Goal: Task Accomplishment & Management: Manage account settings

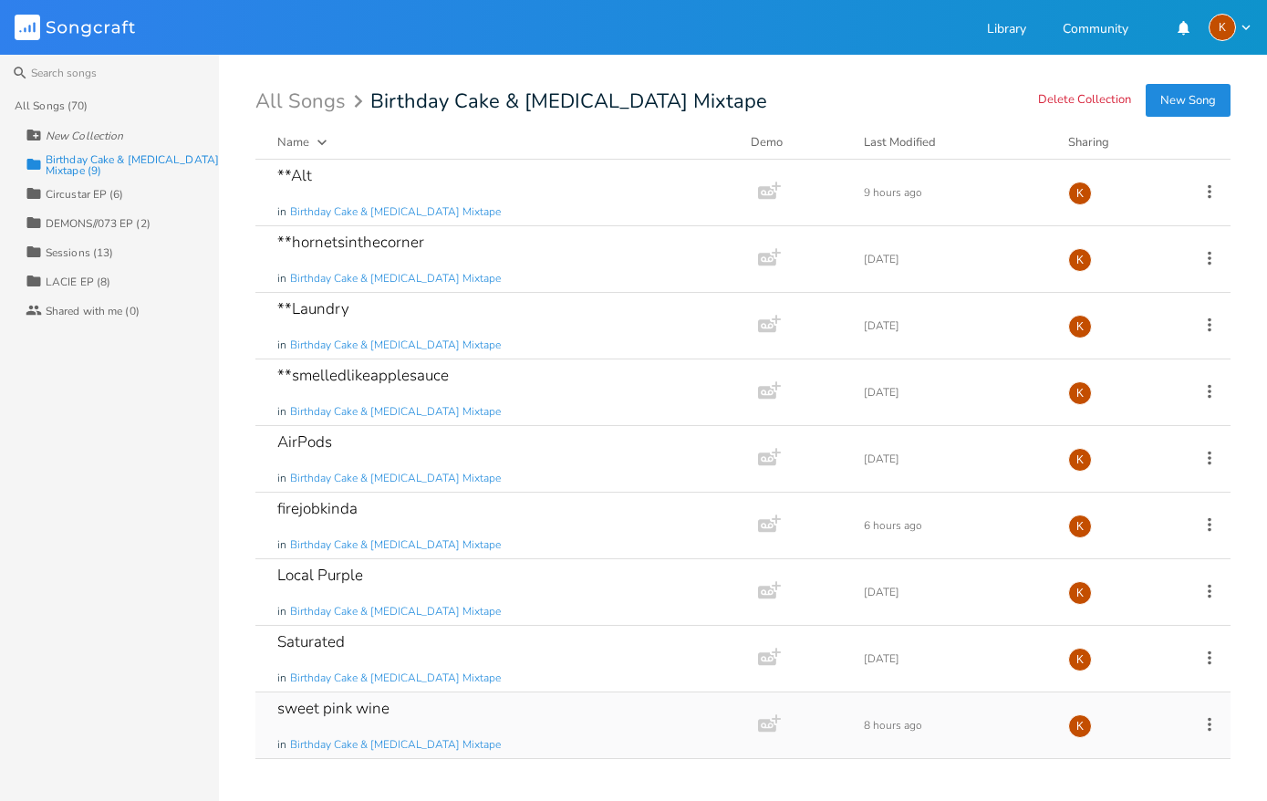
click at [1208, 720] on icon at bounding box center [1209, 724] width 20 height 20
click at [77, 680] on div "All Songs (70) New Collection Collection Birthday Cake & [MEDICAL_DATA] Mixtape…" at bounding box center [109, 445] width 219 height 709
click at [1206, 724] on icon at bounding box center [1209, 724] width 20 height 20
click at [1121, 602] on li "Collection Collections" at bounding box center [1135, 611] width 146 height 31
click at [1196, 718] on div "sweet pink wine in Birthday Cake & [MEDICAL_DATA] Mixtape Add Demo 8 hours ago K" at bounding box center [742, 725] width 975 height 67
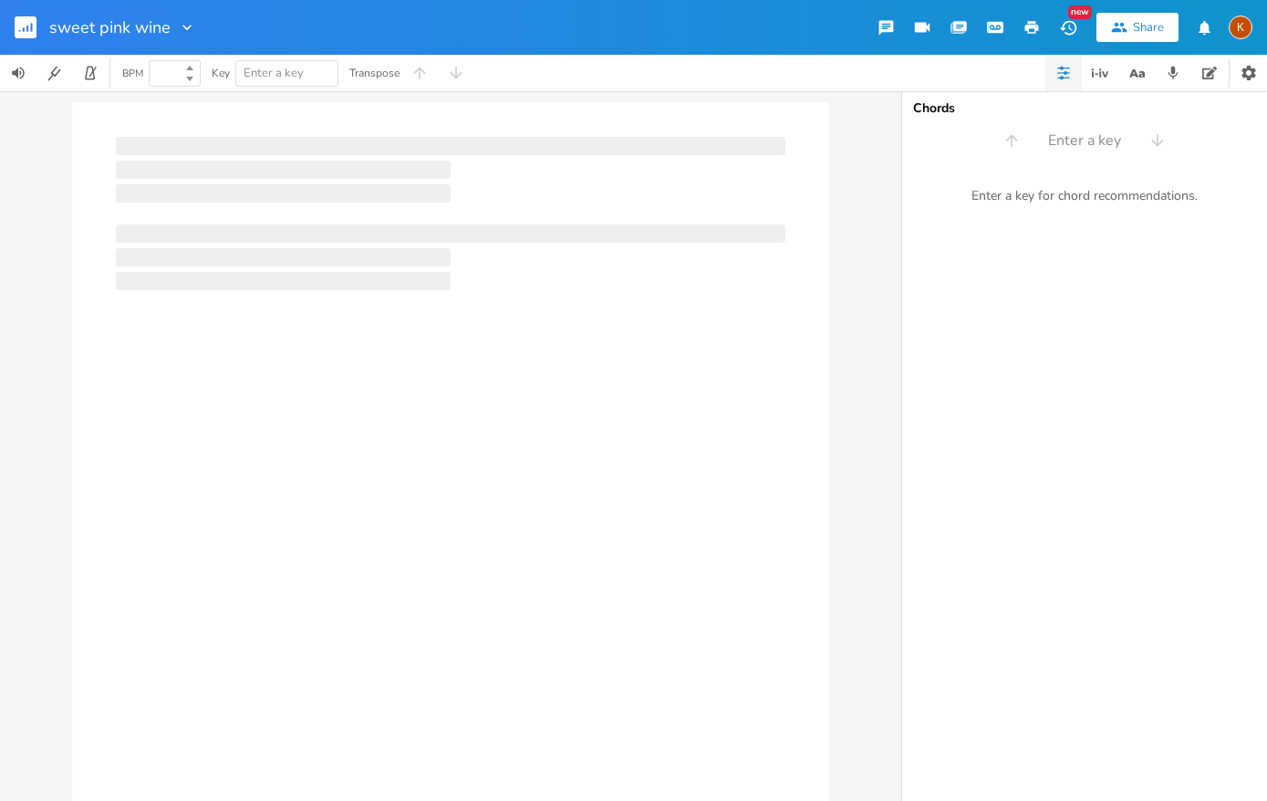
type input "100"
click at [1206, 715] on div "Chords Enter a key Enter a key for chord recommendations." at bounding box center [1084, 445] width 365 height 709
click at [15, 19] on rect "button" at bounding box center [26, 27] width 22 height 22
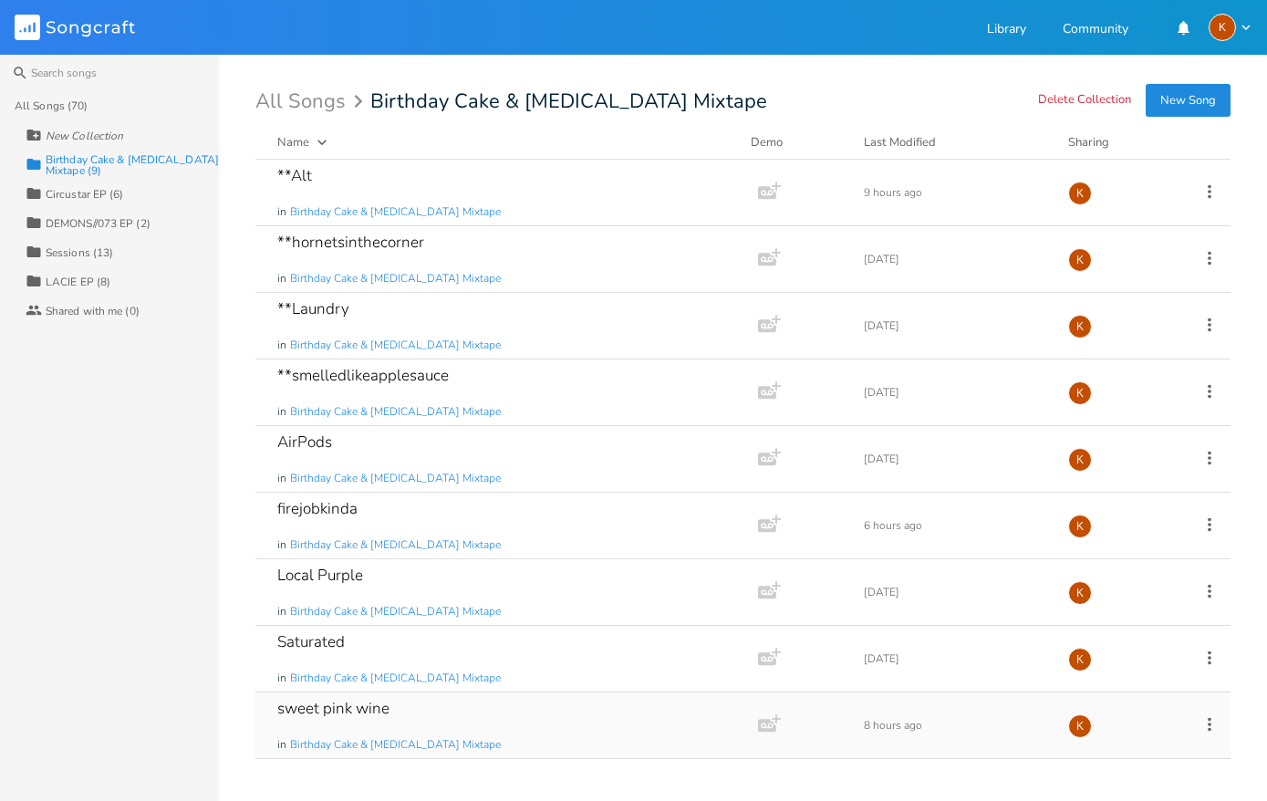
click at [1210, 727] on icon at bounding box center [1209, 724] width 20 height 20
click at [1126, 606] on span "Collection Collections" at bounding box center [1106, 611] width 73 height 13
click at [1209, 721] on icon at bounding box center [1209, 724] width 20 height 20
click at [1123, 547] on span "Edit Rename" at bounding box center [1098, 549] width 57 height 13
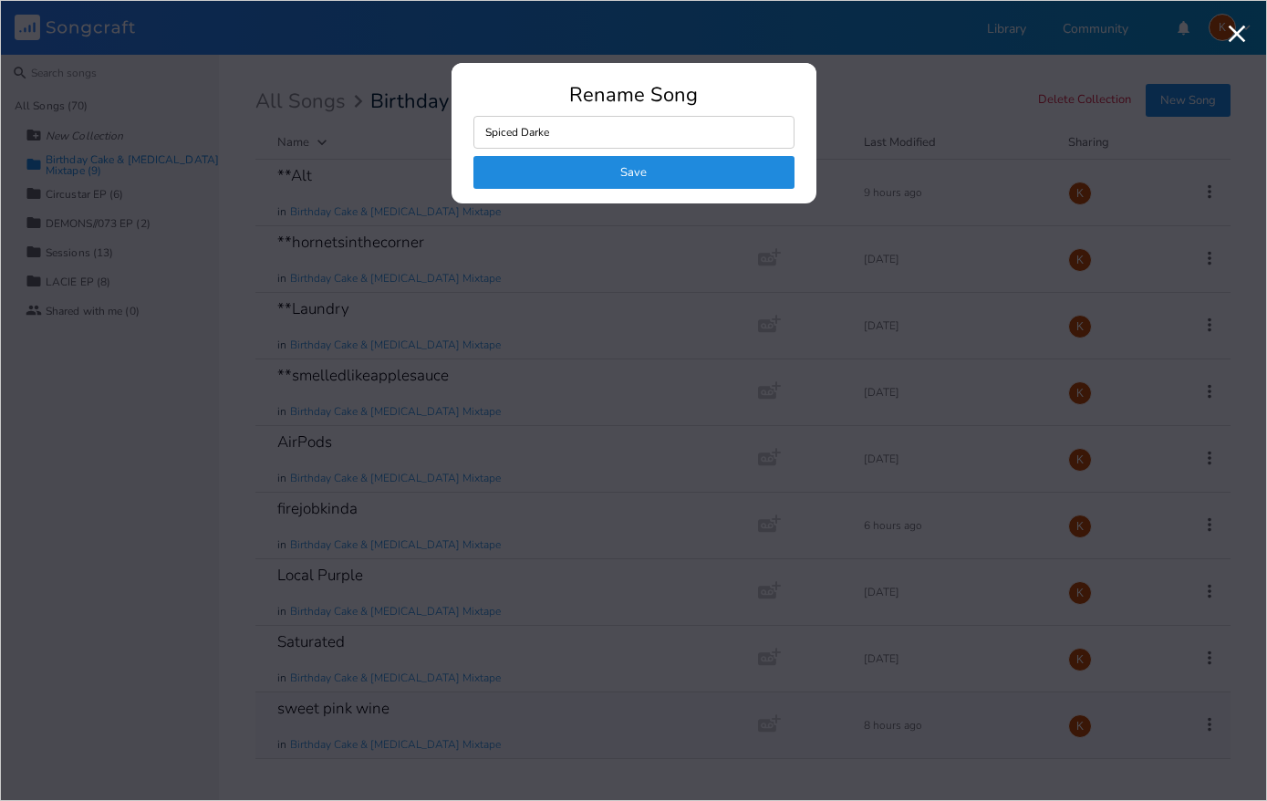
type input "Spiced Darker"
click button "Save" at bounding box center [633, 172] width 321 height 33
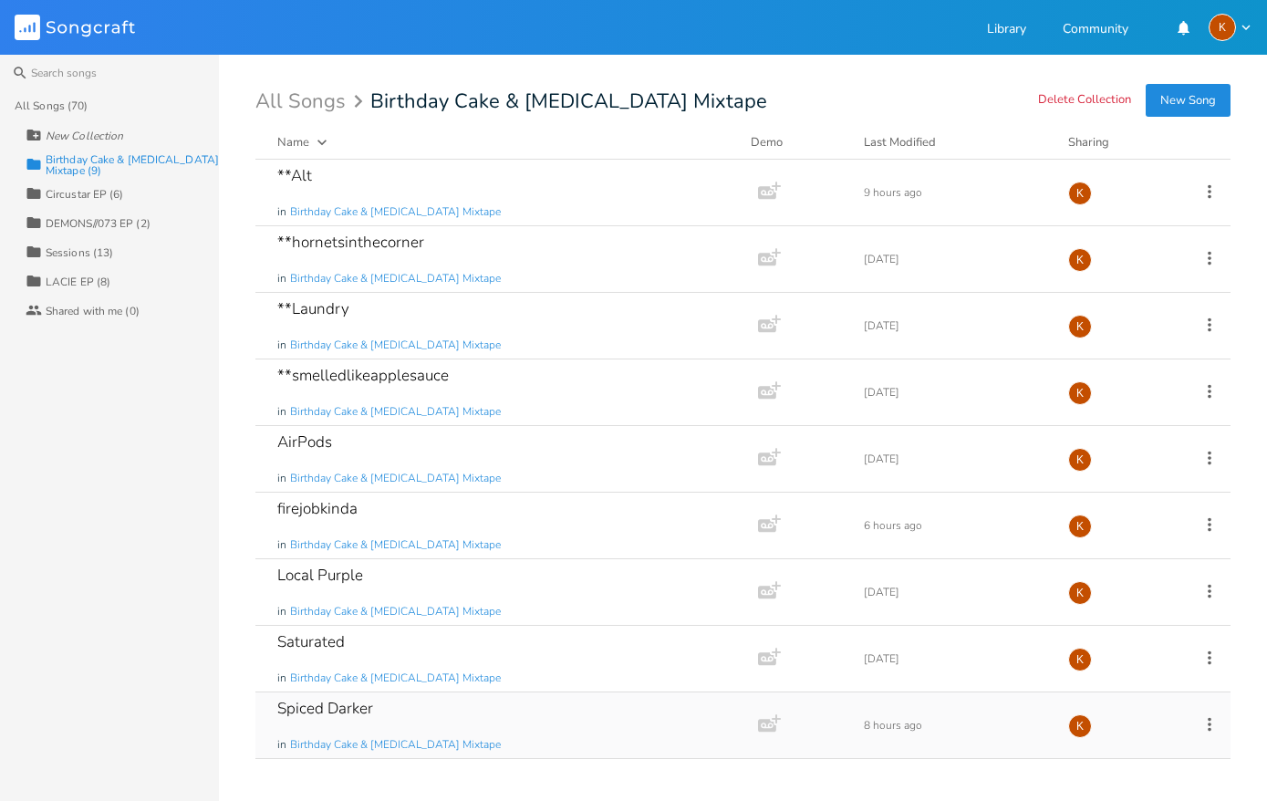
click at [1212, 728] on icon at bounding box center [1209, 724] width 20 height 20
click at [1119, 612] on span "Collection Collections" at bounding box center [1106, 611] width 73 height 13
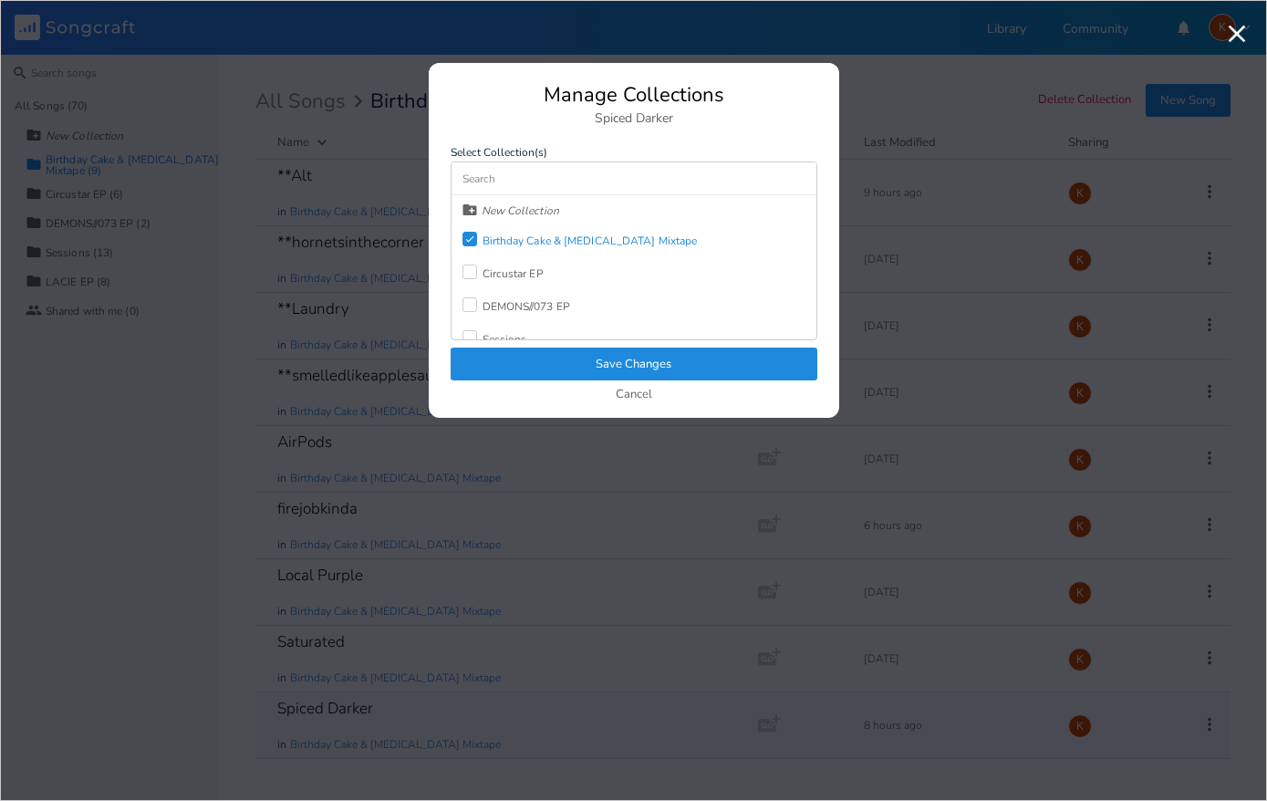
click at [542, 237] on div "Birthday Cake & [MEDICAL_DATA] Mixtape" at bounding box center [589, 240] width 215 height 11
click at [567, 361] on button "Save Changes" at bounding box center [633, 363] width 367 height 33
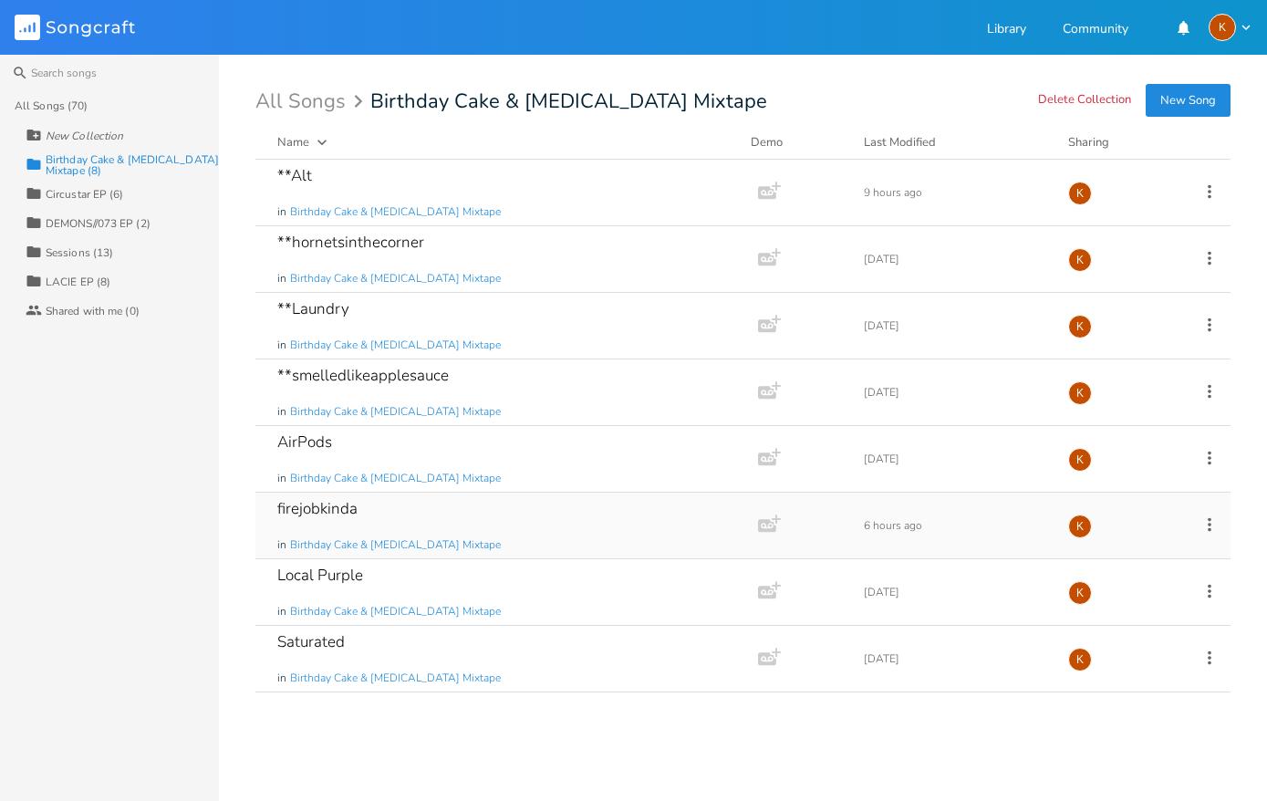
click at [1210, 521] on icon at bounding box center [1209, 524] width 20 height 20
click at [1130, 703] on li "[PERSON_NAME]" at bounding box center [1135, 707] width 146 height 31
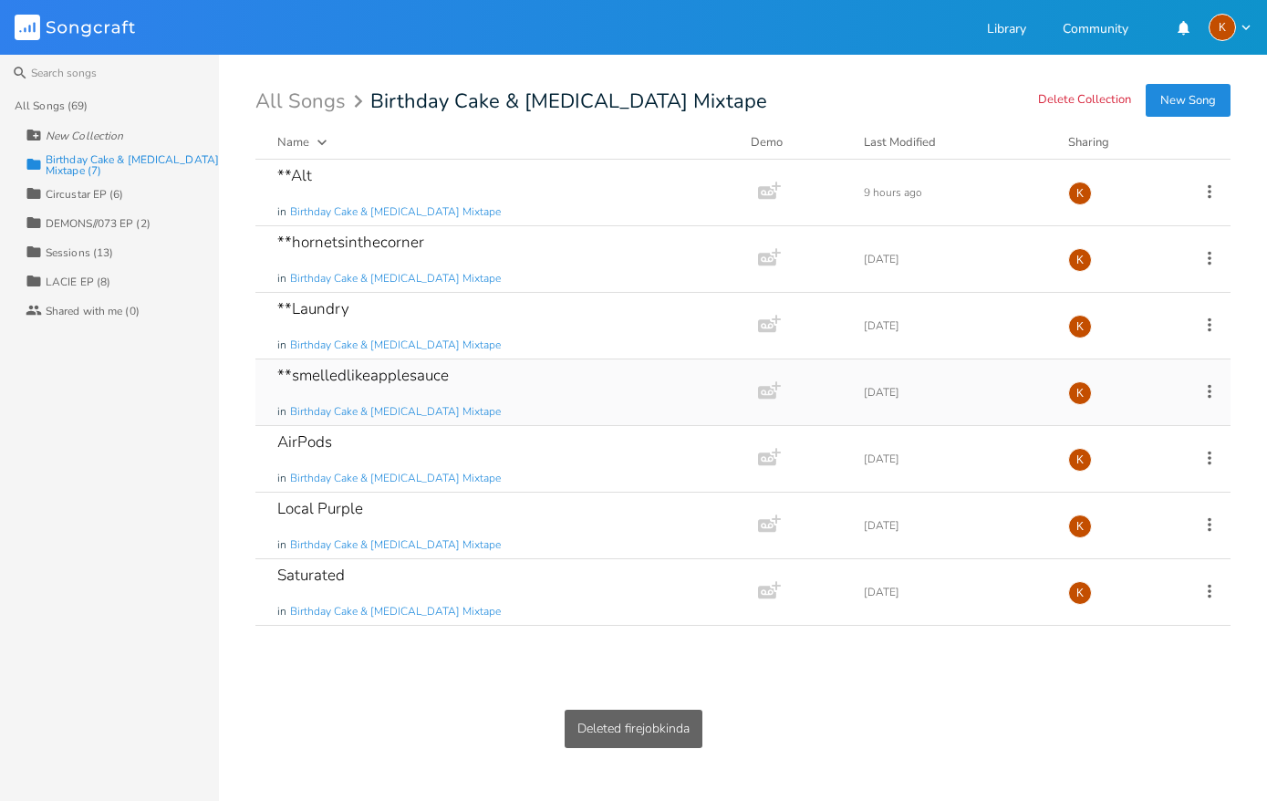
click at [1212, 388] on icon at bounding box center [1209, 391] width 20 height 20
click at [1128, 572] on li "[PERSON_NAME]" at bounding box center [1135, 574] width 146 height 31
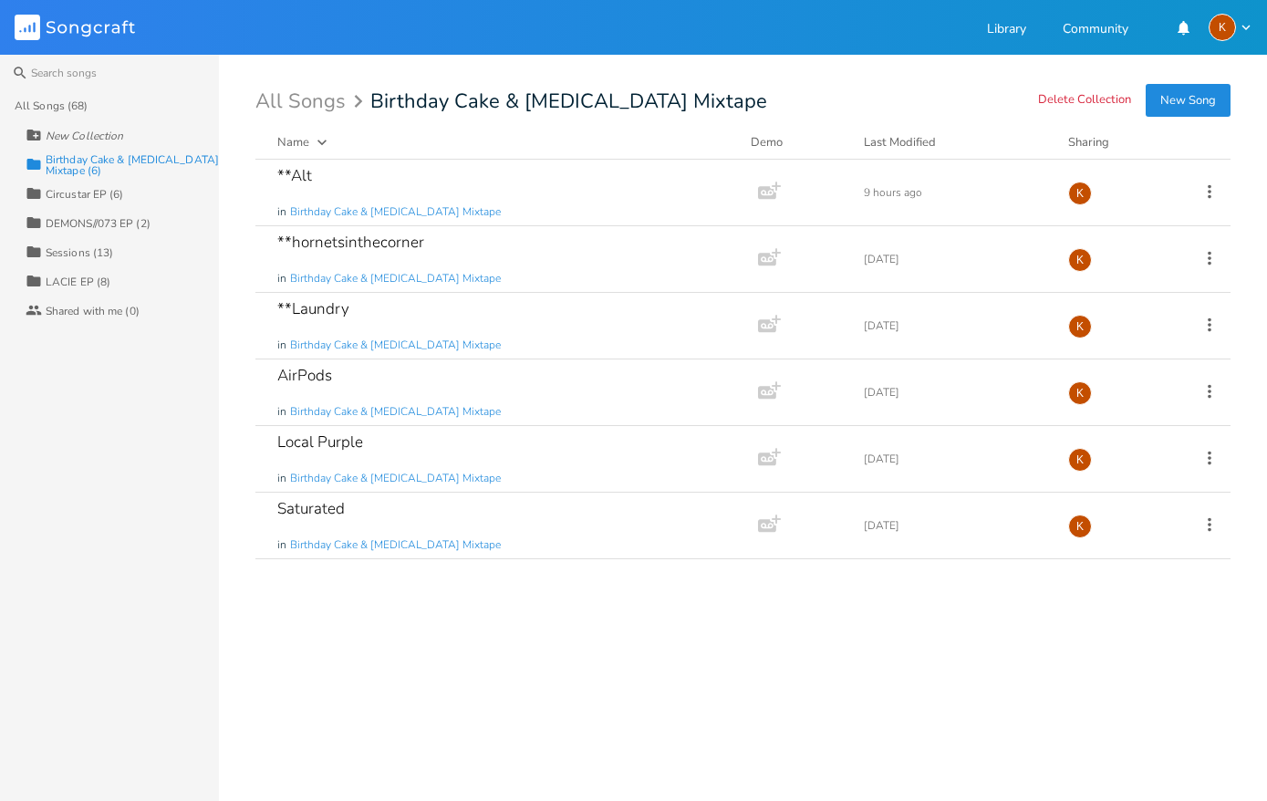
click at [74, 95] on div "All Songs (68)" at bounding box center [117, 105] width 204 height 29
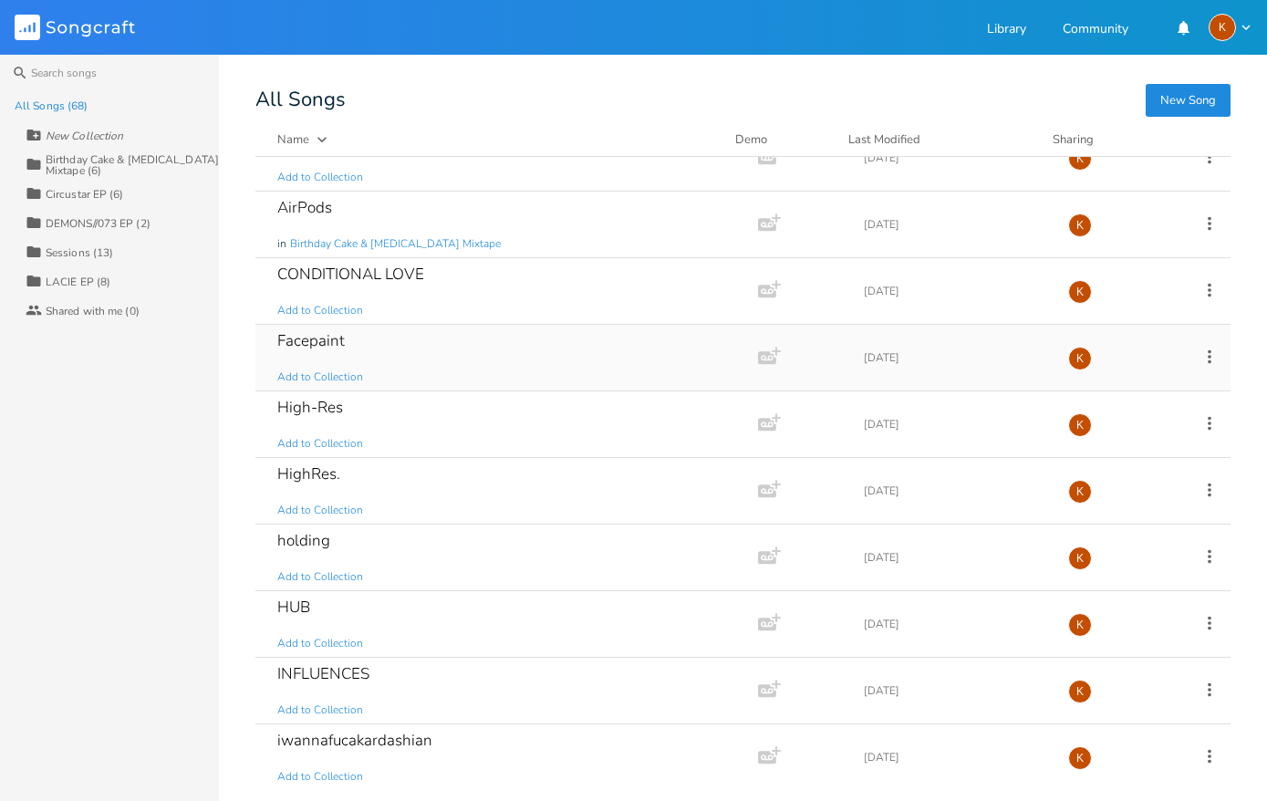
scroll to position [833, 0]
drag, startPoint x: 519, startPoint y: 408, endPoint x: 516, endPoint y: 421, distance: 13.9
click at [498, 414] on div "High-Res Add to Collection" at bounding box center [502, 421] width 451 height 66
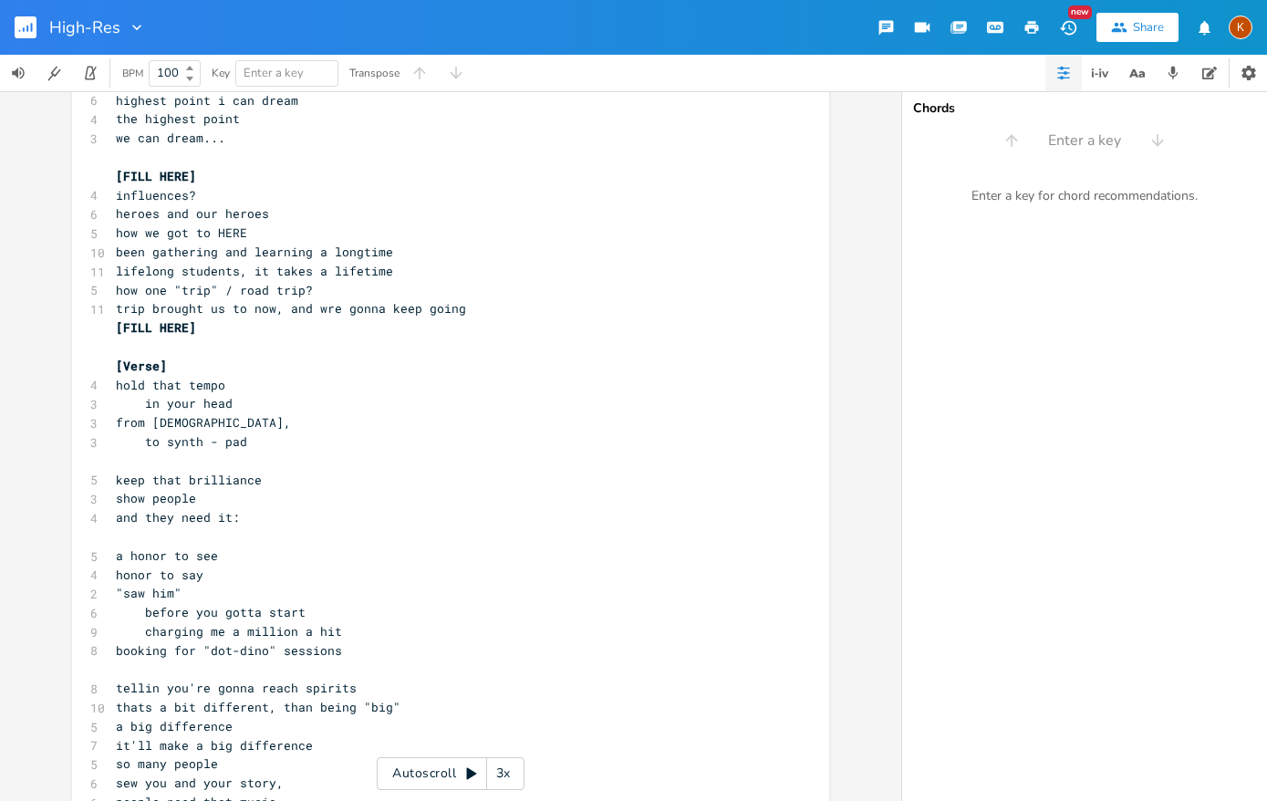
scroll to position [193, 0]
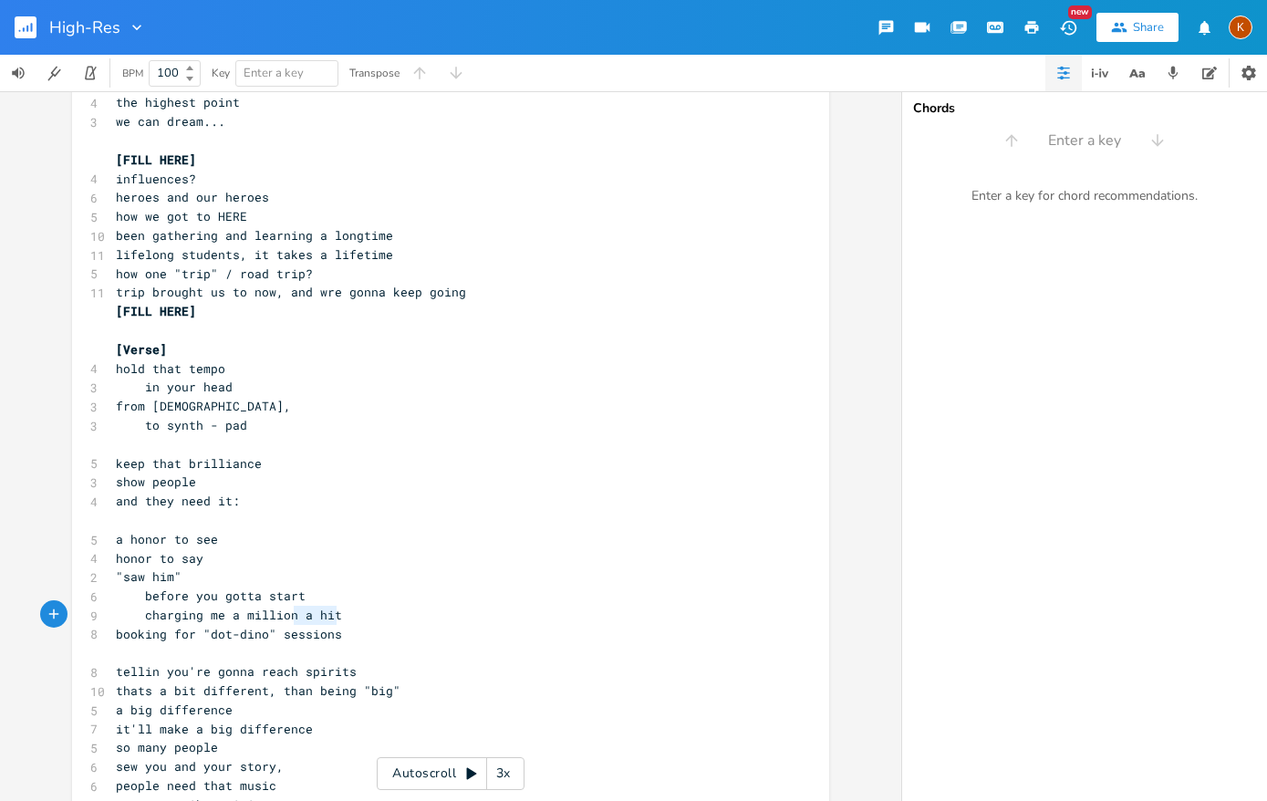
type textarea "booking for "dot-dino""
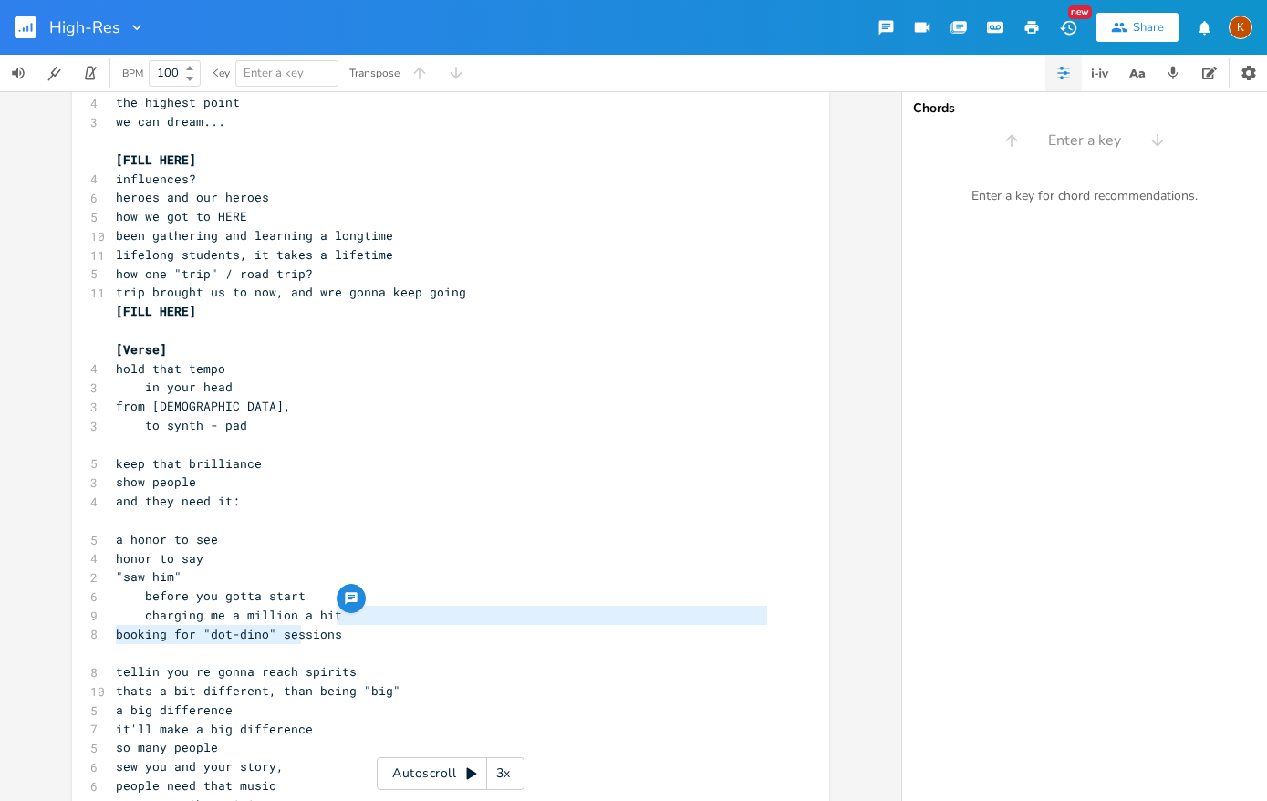
drag, startPoint x: 330, startPoint y: 616, endPoint x: 292, endPoint y: 625, distance: 39.4
click at [292, 625] on div "[Chorus] 6 Never been more clearer Potent-sings fungus dreams-of: [play on the …" at bounding box center [441, 786] width 658 height 1688
click at [288, 618] on span "charging me a million a hit" at bounding box center [229, 614] width 226 height 16
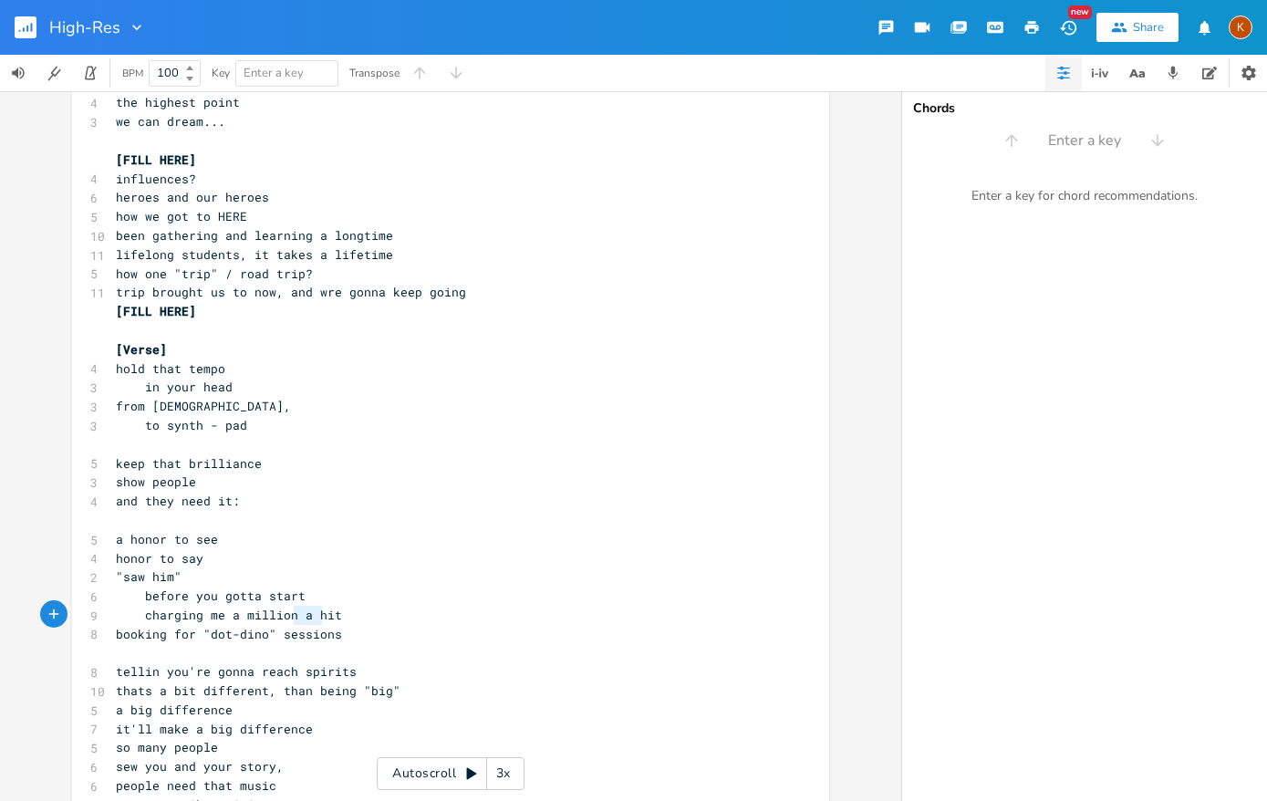
type textarea "a hit"
drag, startPoint x: 302, startPoint y: 616, endPoint x: 332, endPoint y: 614, distance: 30.2
click at [332, 614] on pre "charging me a million a hit" at bounding box center [441, 614] width 658 height 19
click at [387, 628] on pre "booking for "dot-dino" sessions" at bounding box center [441, 634] width 658 height 19
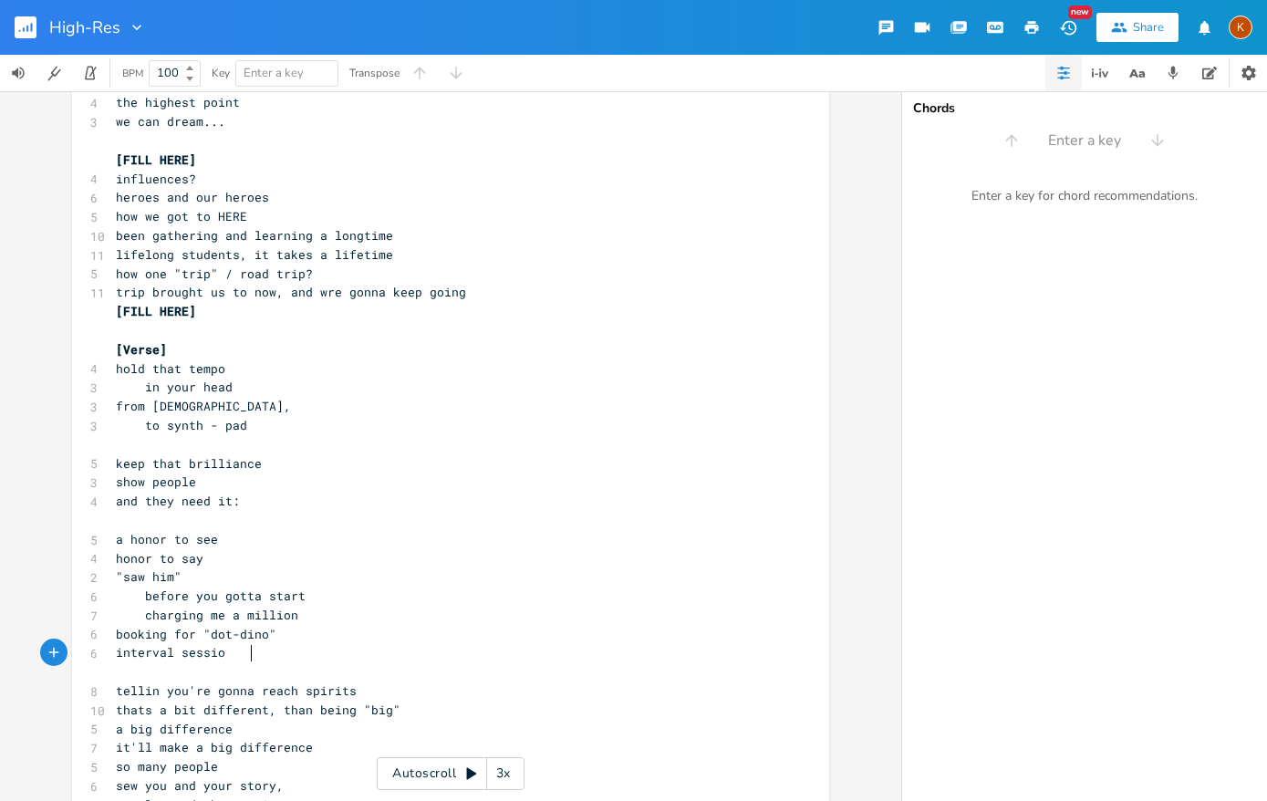
type textarea "interval session"
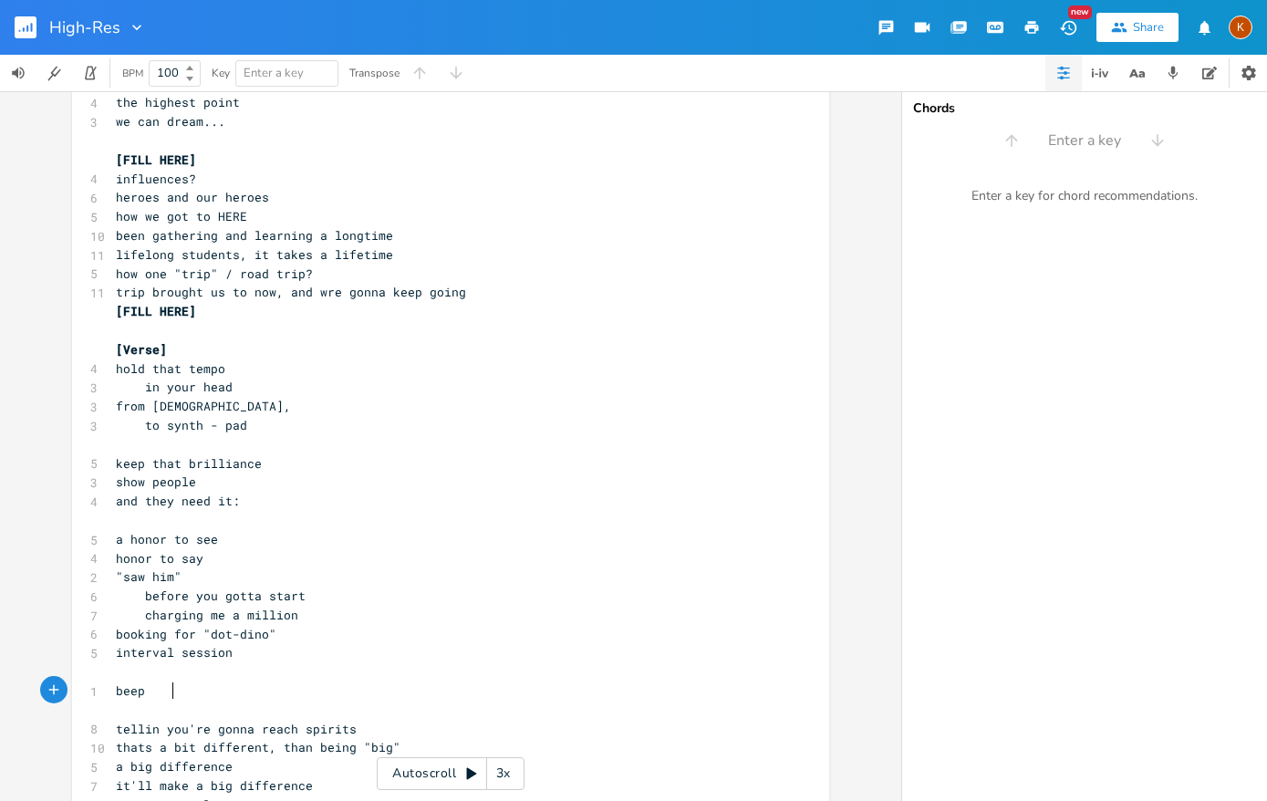
type textarea "beep"
type textarea "boop"
type textarea "dup"
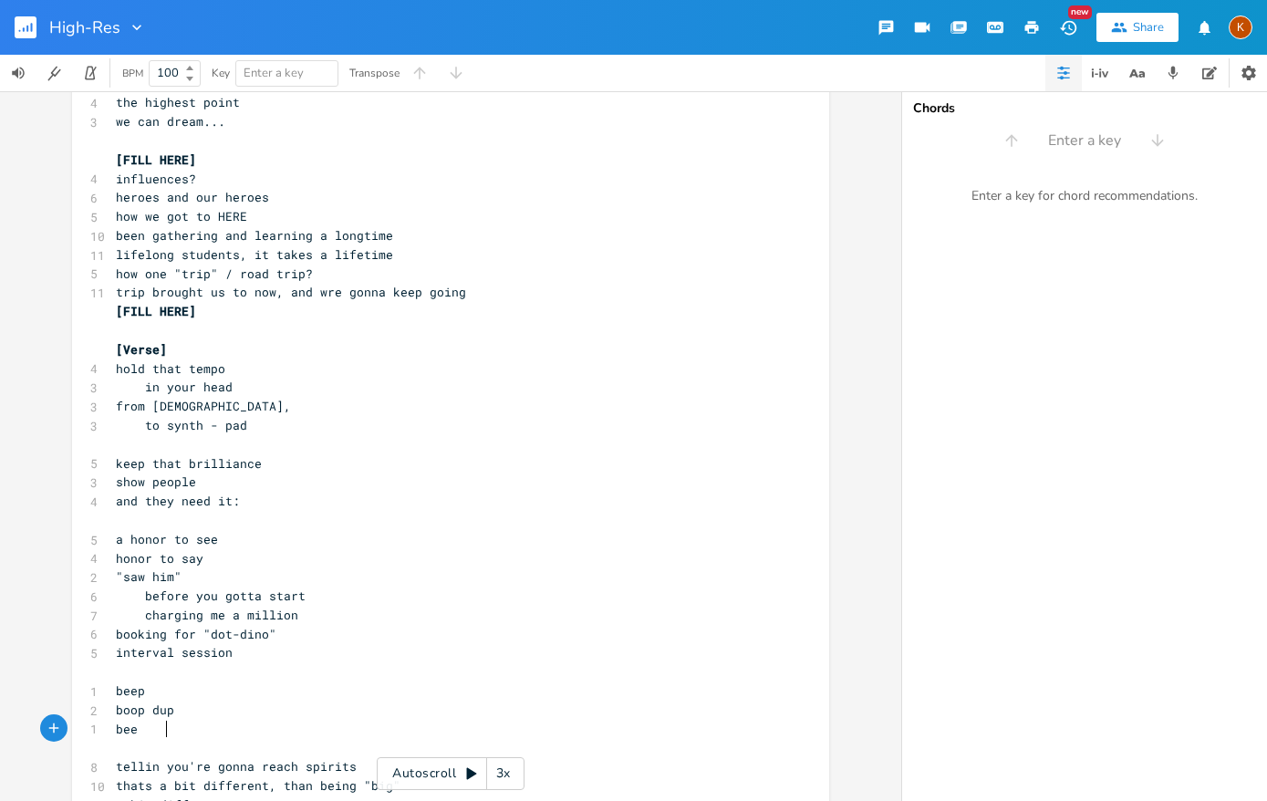
type textarea "beep"
type textarea "boop du[p"
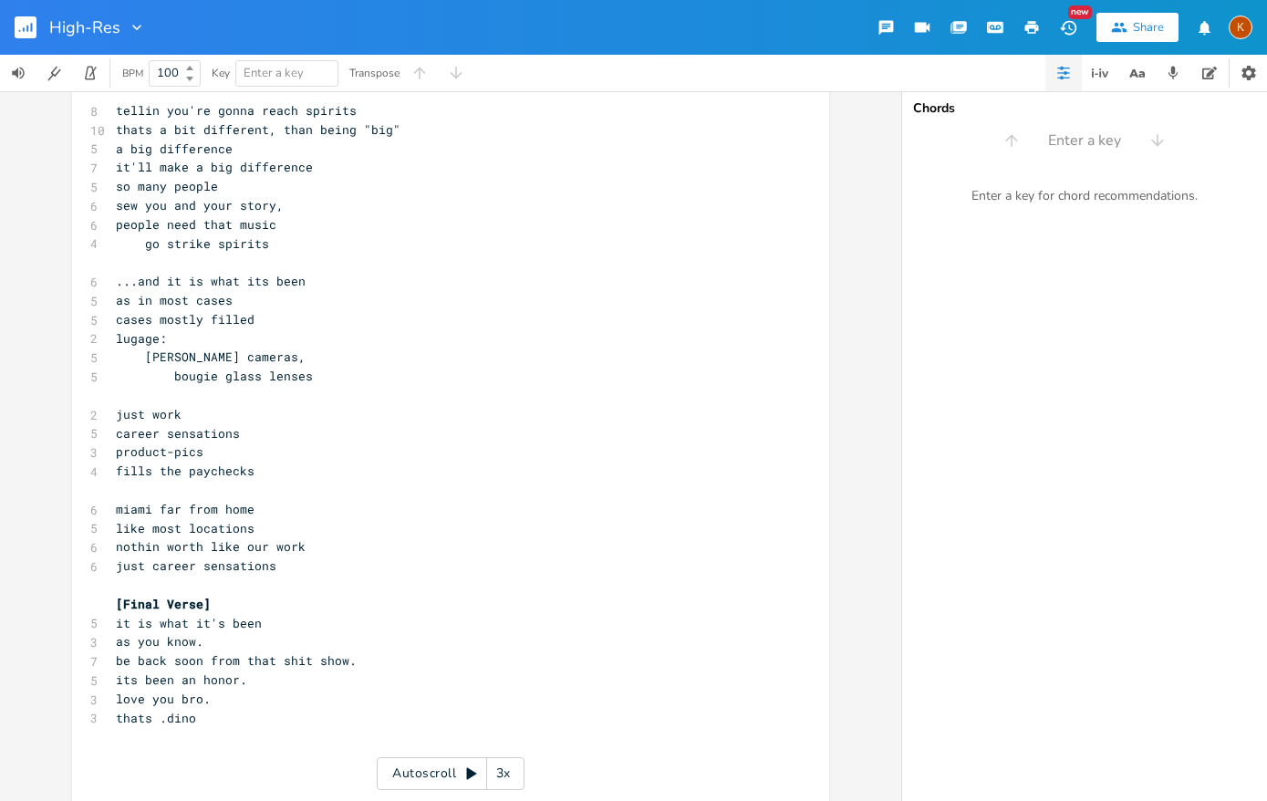
scroll to position [871, 0]
type textarea "p"
click at [19, 24] on rect "button" at bounding box center [26, 27] width 22 height 22
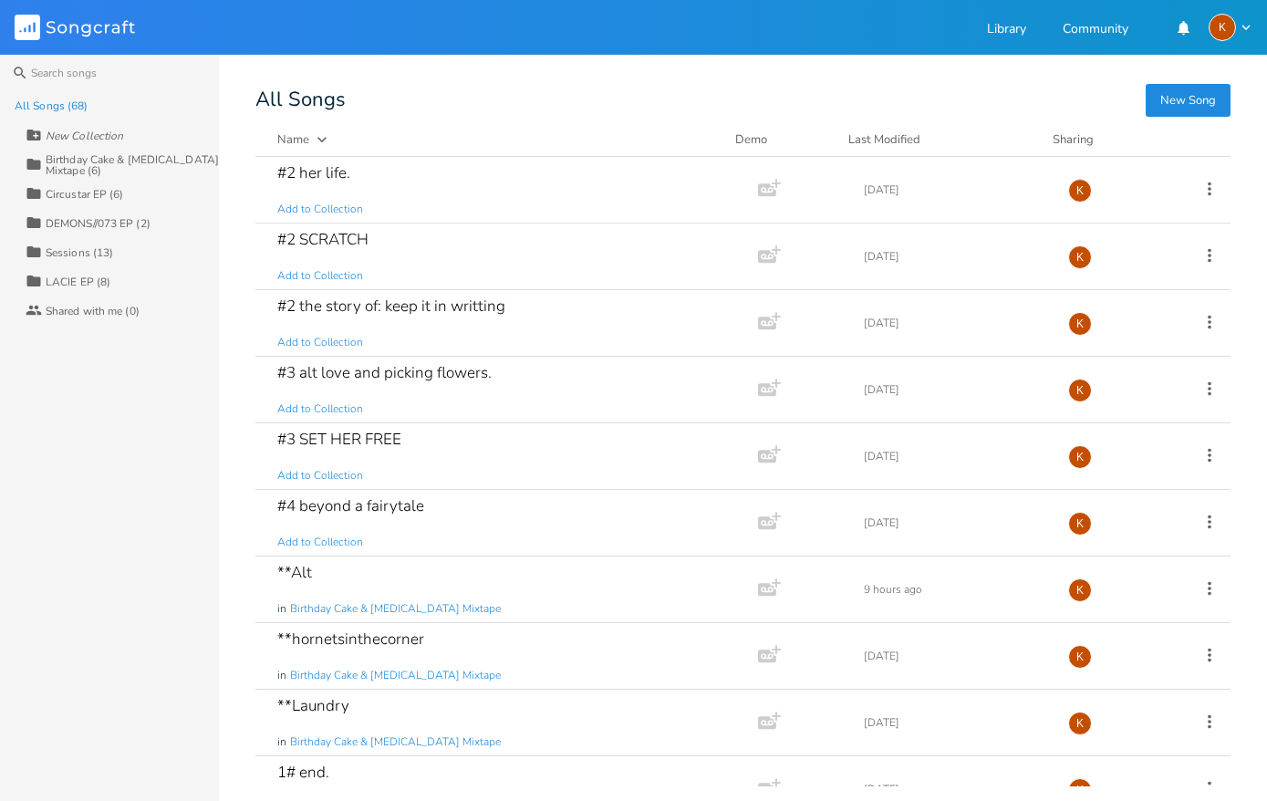
click at [84, 171] on div "Birthday Cake & [MEDICAL_DATA] Mixtape (6)" at bounding box center [132, 165] width 173 height 22
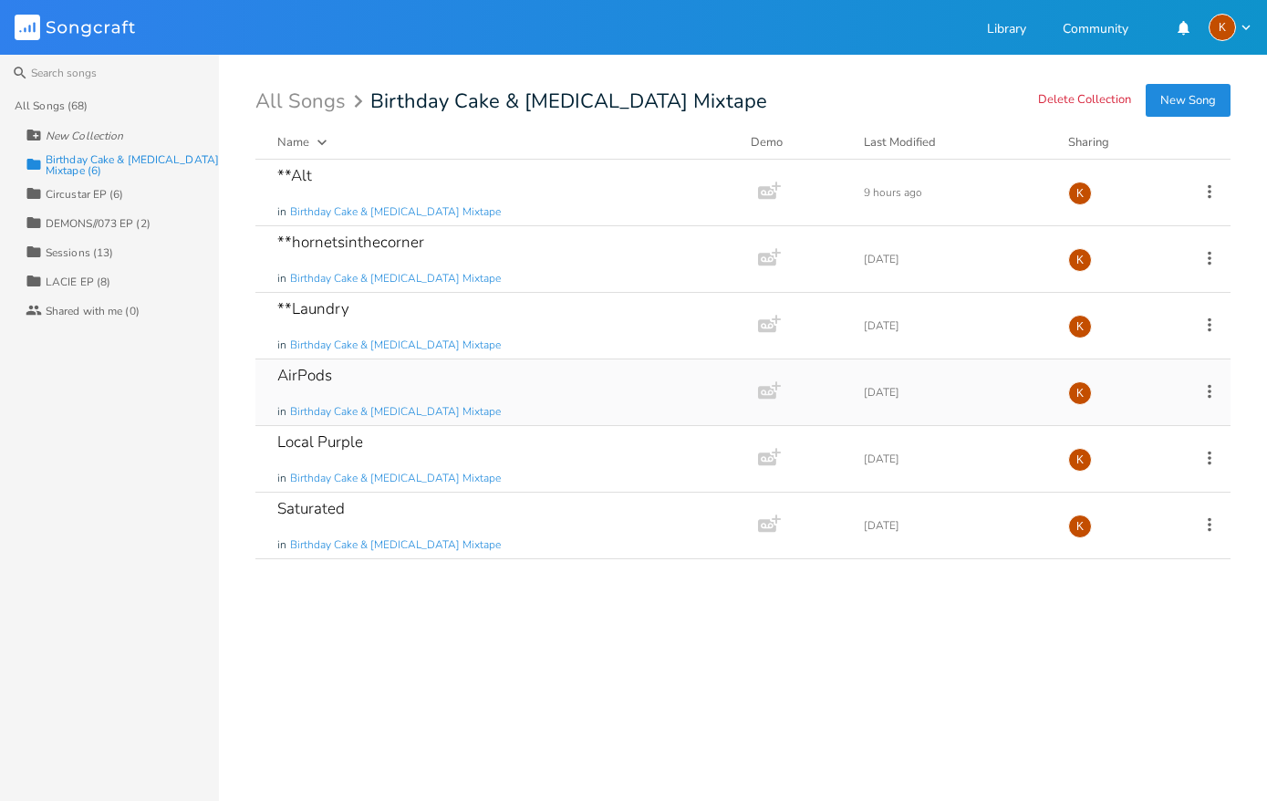
click at [404, 388] on div "AirPods in Birthday Cake & [MEDICAL_DATA] Mixtape" at bounding box center [502, 392] width 451 height 66
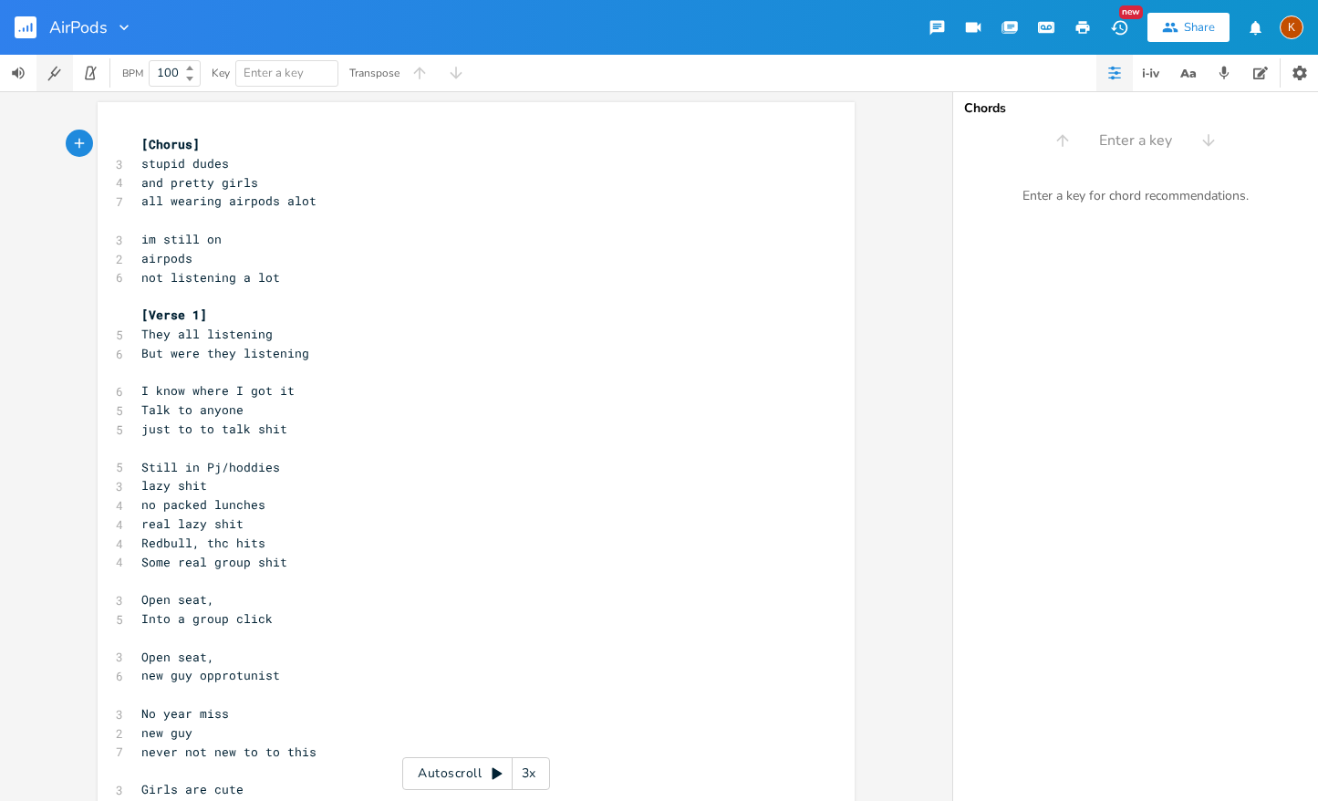
drag, startPoint x: 33, startPoint y: 38, endPoint x: 38, endPoint y: 55, distance: 17.3
click at [33, 38] on button "button" at bounding box center [33, 27] width 36 height 44
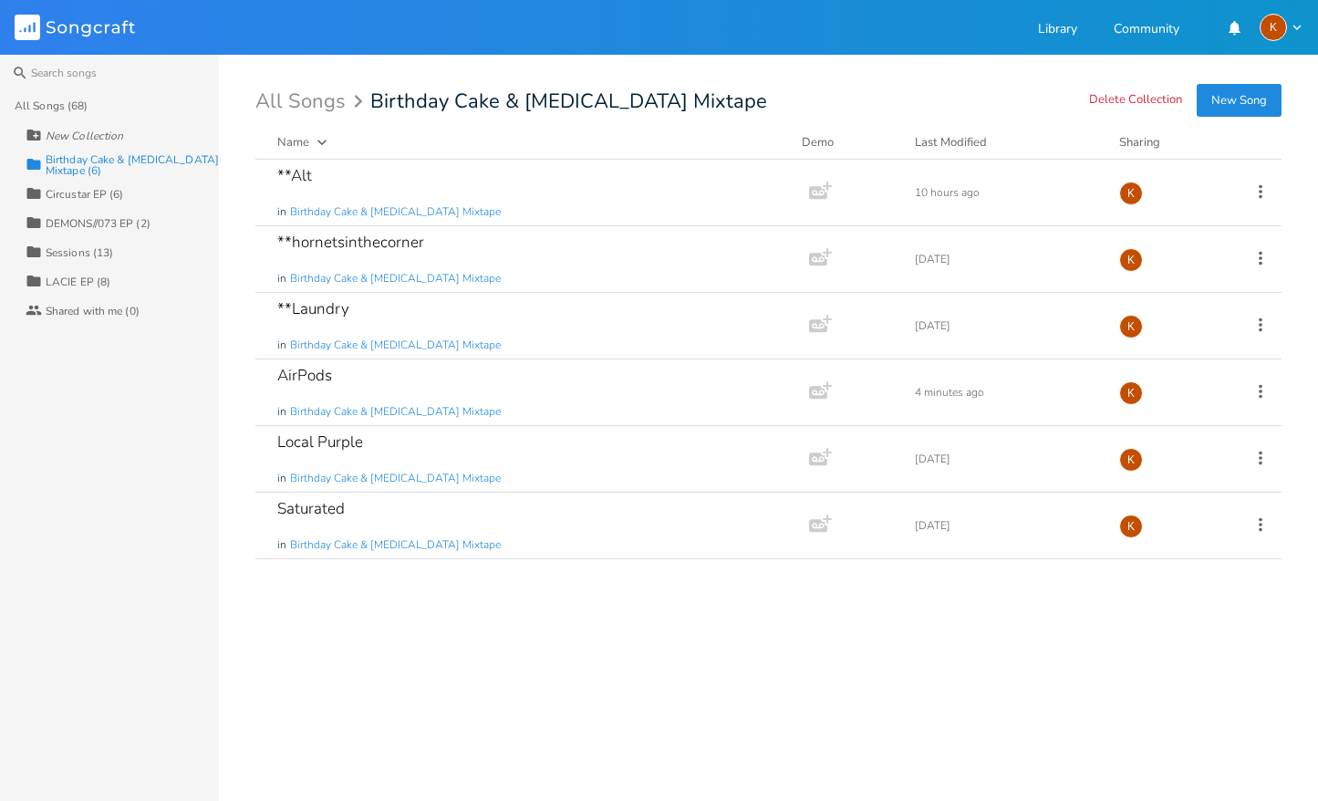
click at [103, 199] on div "Circustar EP (6)" at bounding box center [85, 194] width 78 height 11
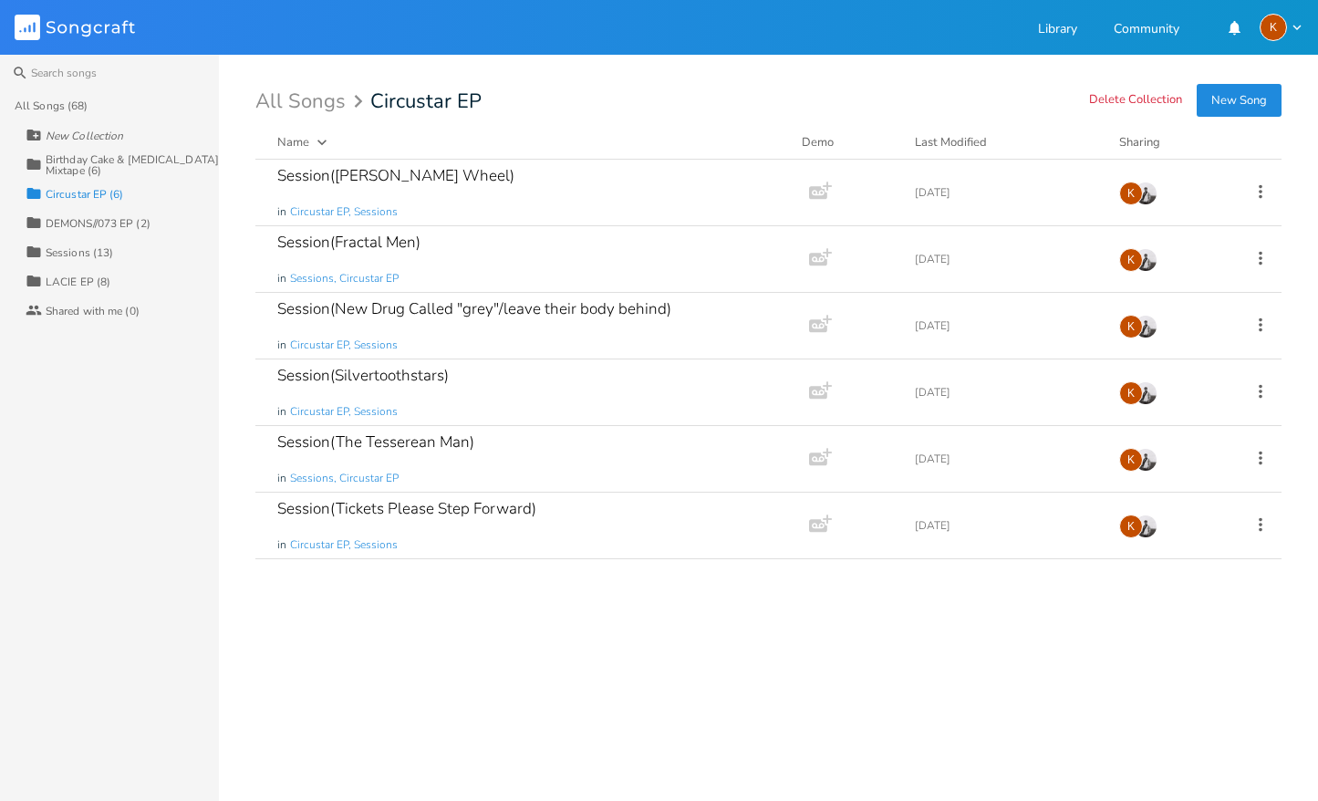
click at [107, 228] on div "DEMONS//073 EP (2)" at bounding box center [98, 223] width 105 height 11
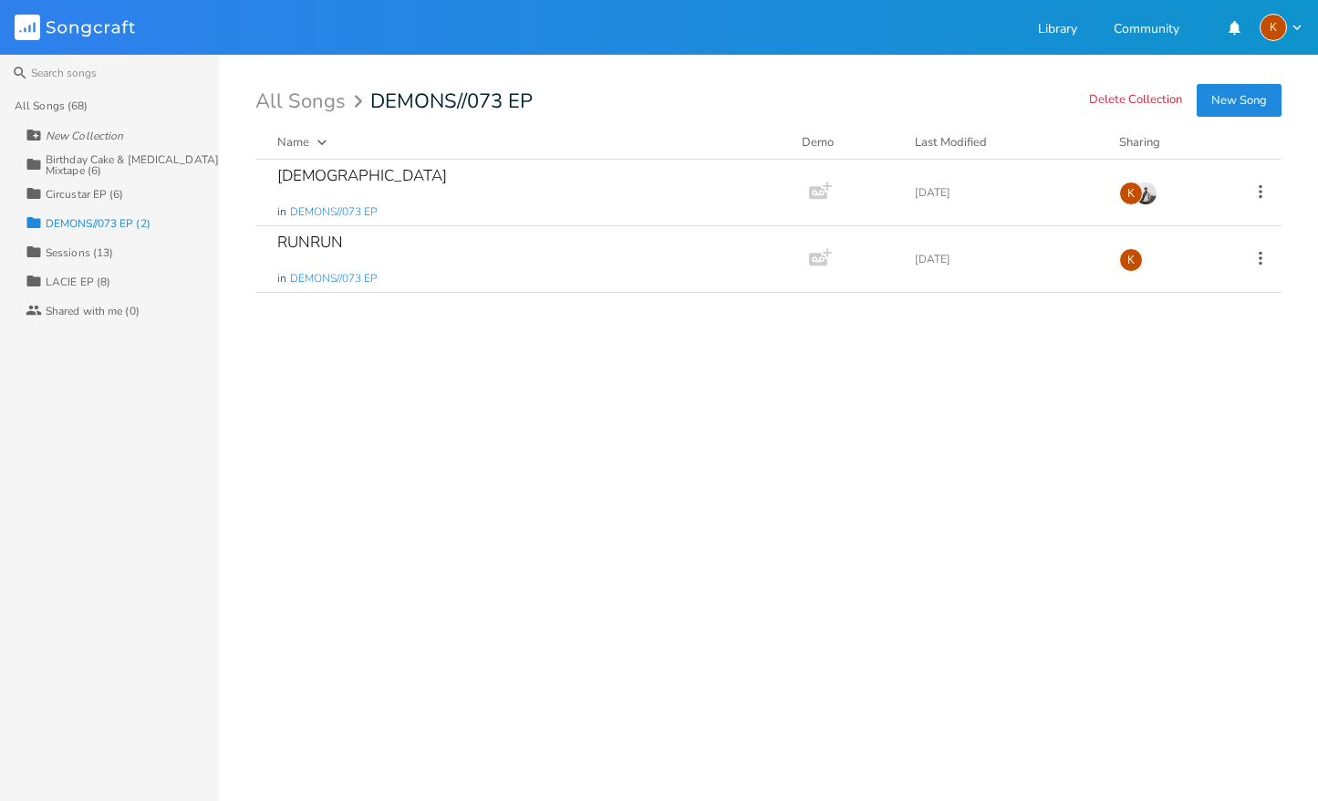
click at [106, 247] on div "Sessions (13)" at bounding box center [79, 252] width 67 height 11
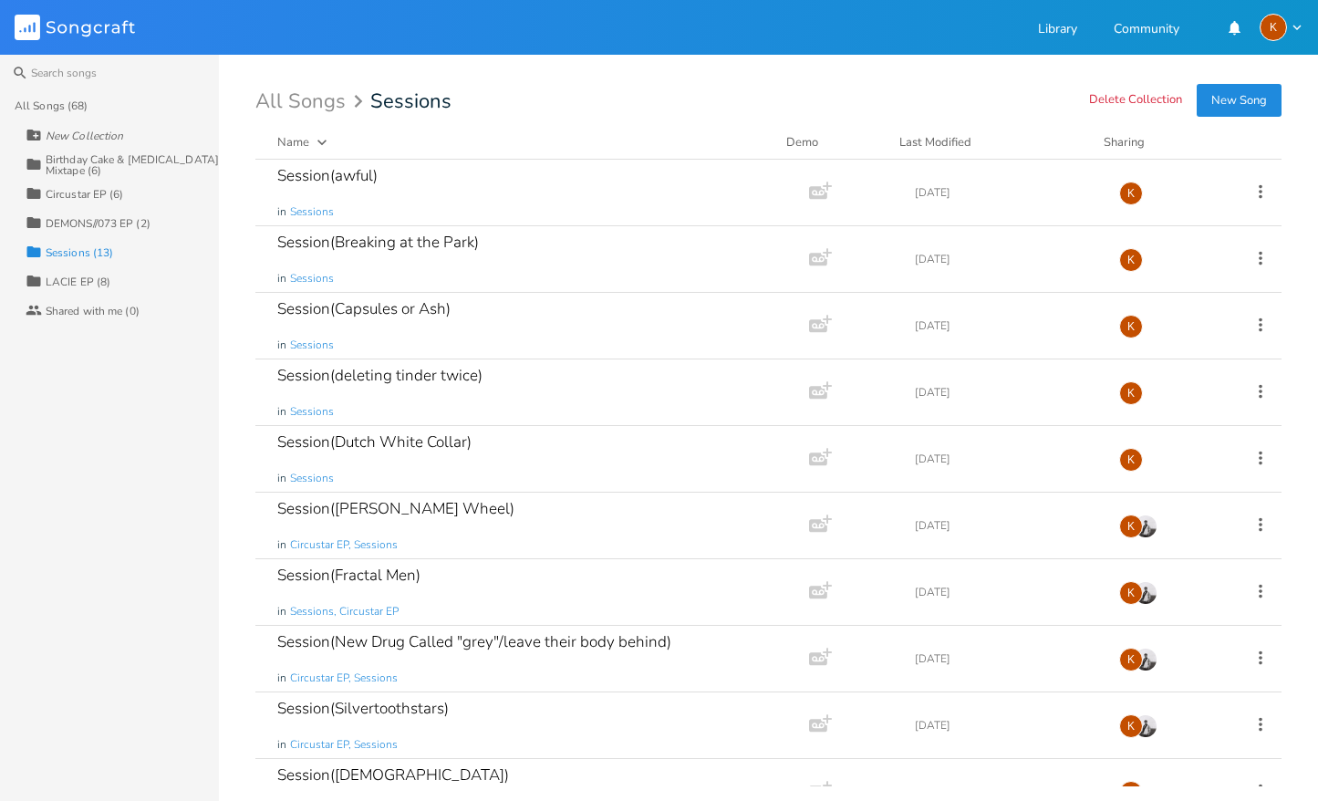
click at [78, 266] on div "Collection LACIE EP (8)" at bounding box center [122, 280] width 193 height 29
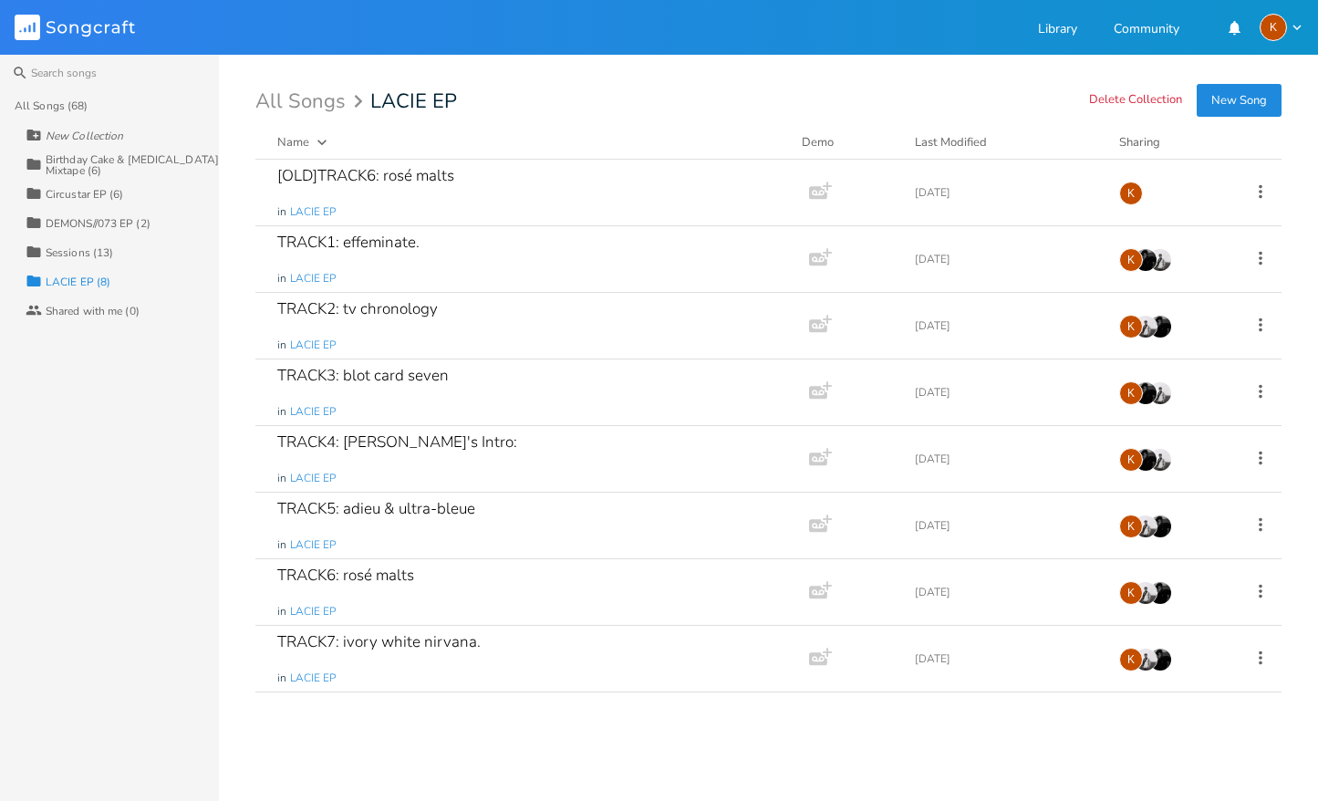
click at [109, 155] on div "Birthday Cake & [MEDICAL_DATA] Mixtape (6)" at bounding box center [132, 165] width 173 height 22
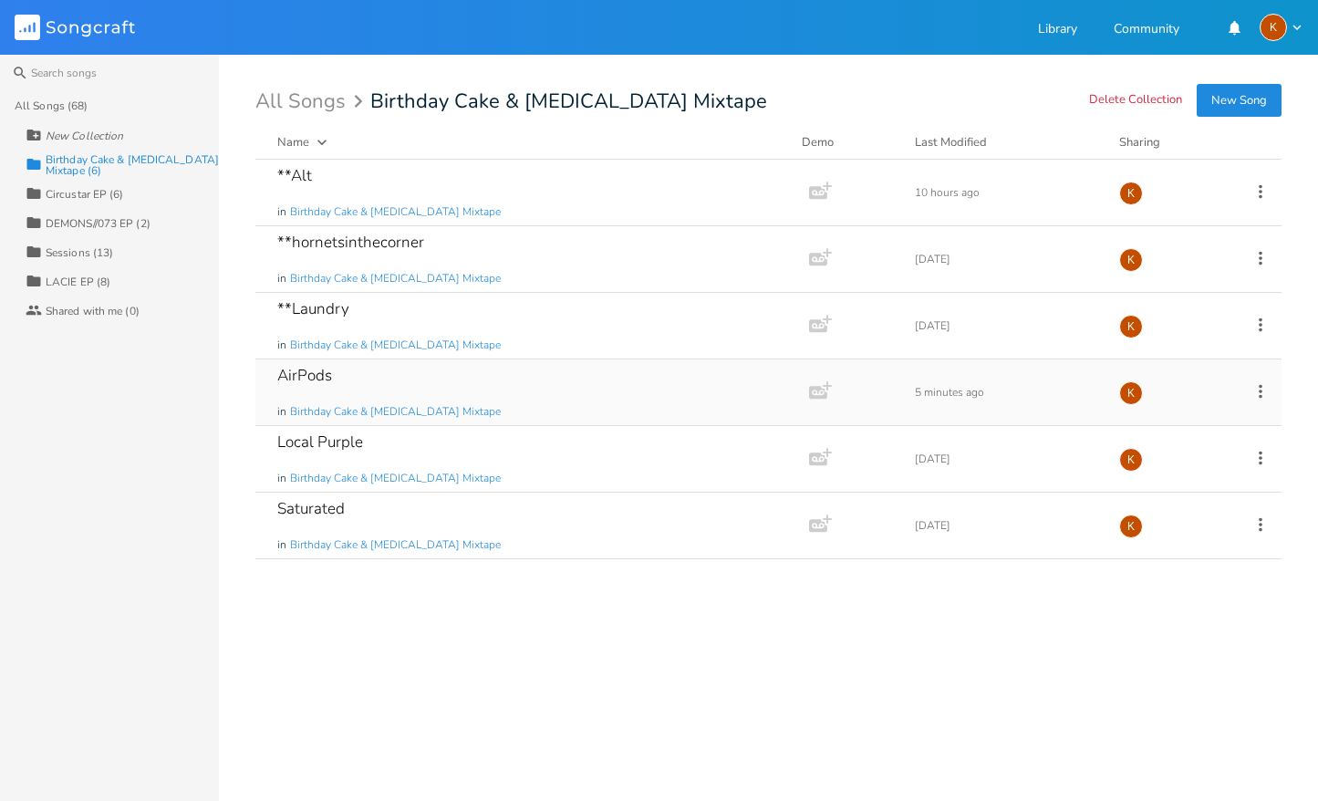
click at [421, 381] on div "AirPods in Birthday Cake & [MEDICAL_DATA] Mixtape" at bounding box center [528, 392] width 502 height 66
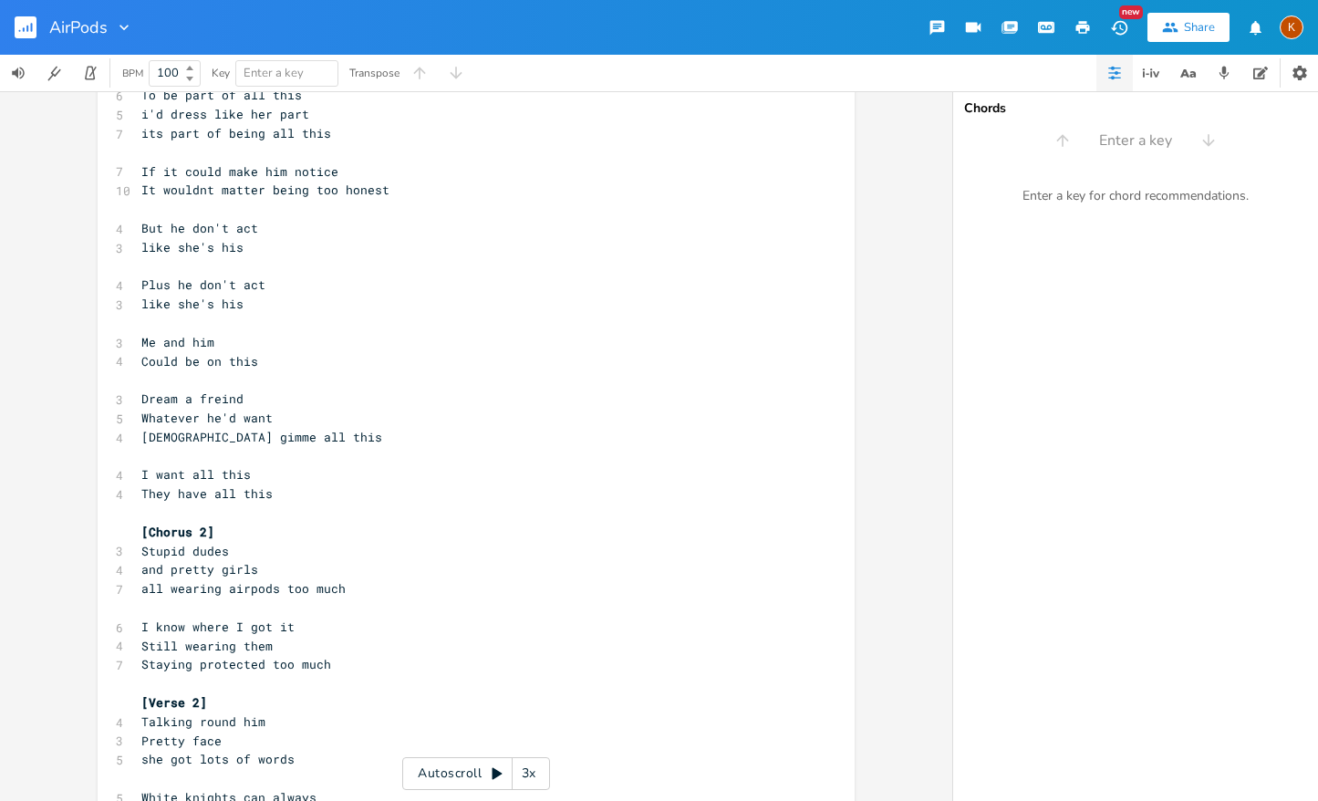
scroll to position [1133, 0]
type textarea "​"
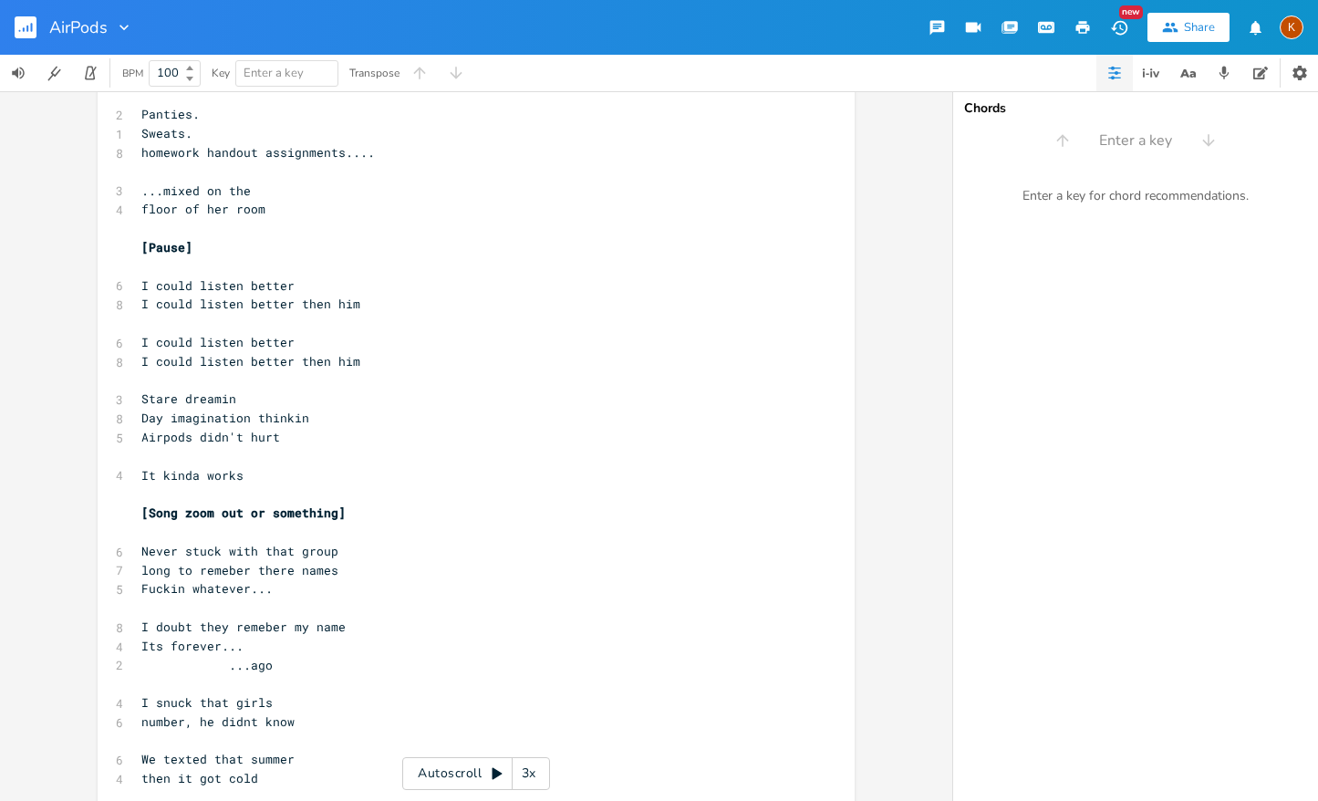
scroll to position [1537, 0]
